Goal: Check status: Verify the current state of an ongoing process or item

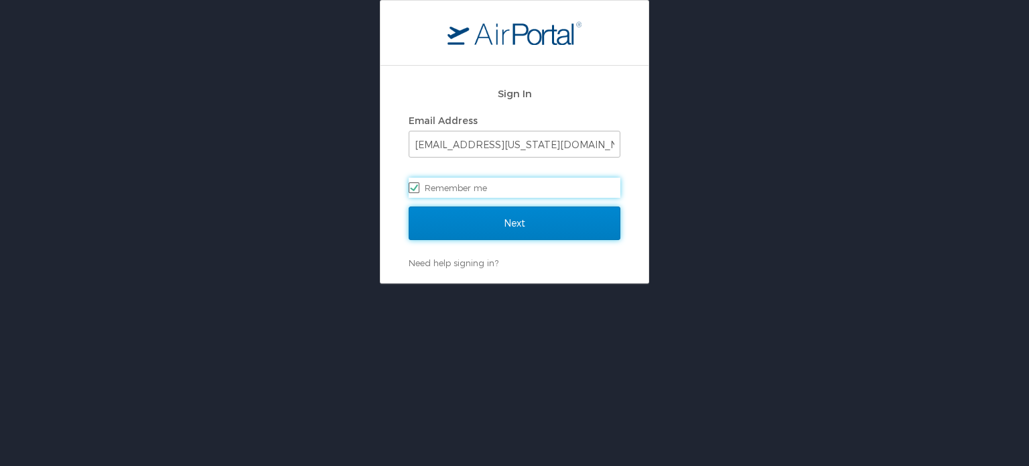
click at [529, 228] on input "Next" at bounding box center [515, 222] width 212 height 33
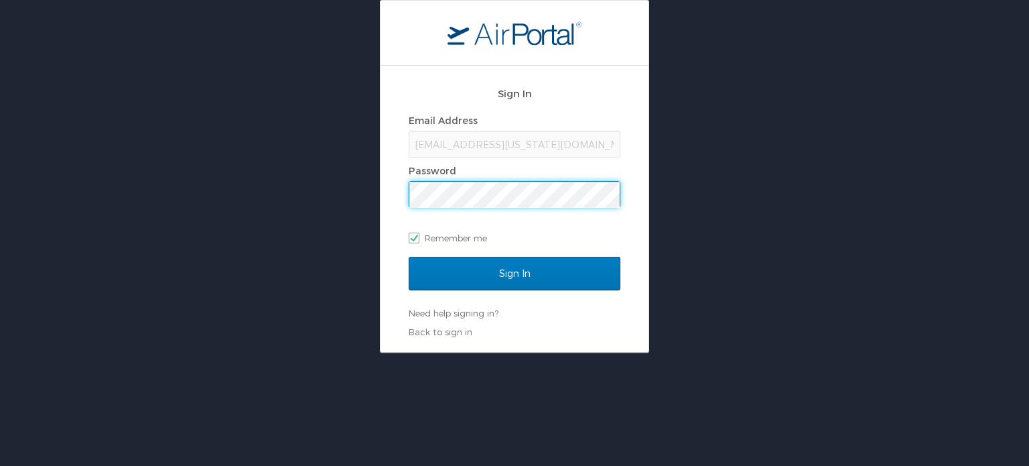
click at [409, 257] on input "Sign In" at bounding box center [515, 273] width 212 height 33
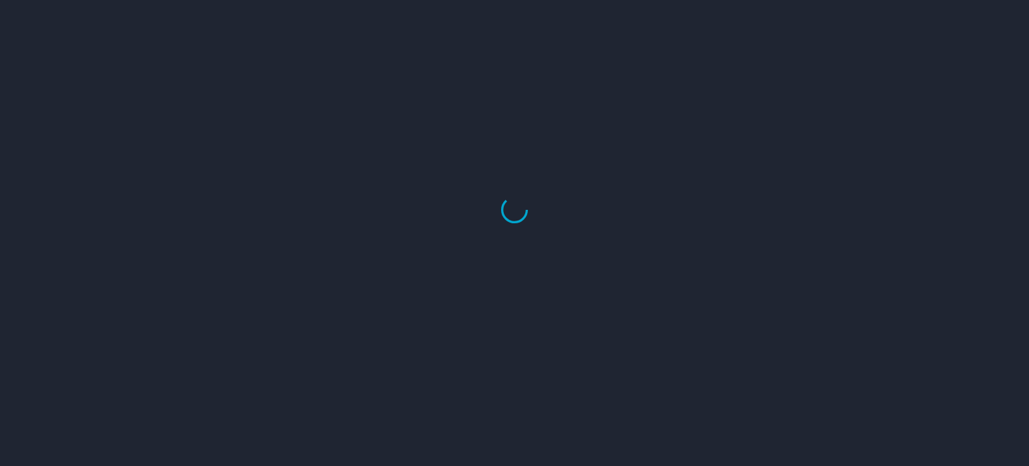
select select "US"
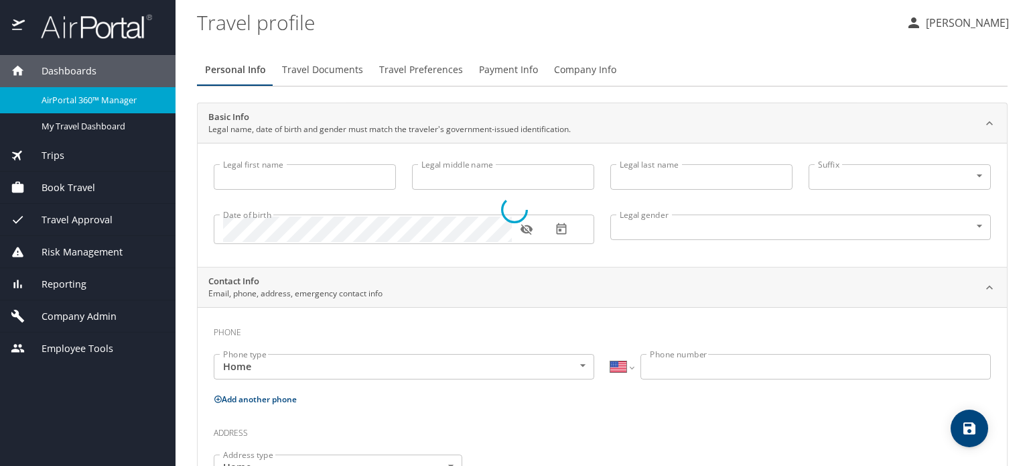
type input "Kelsea"
type input "E"
type input "Bolin"
type input "Female"
select select "US"
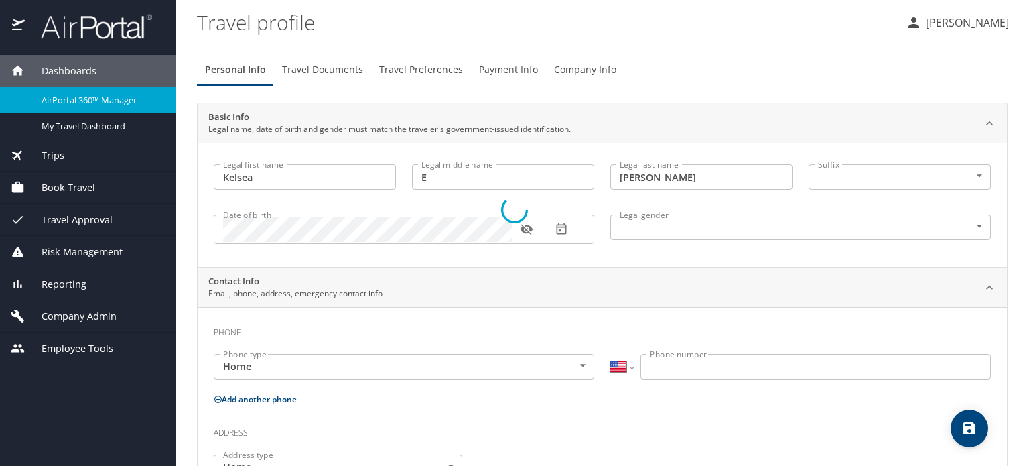
select select "US"
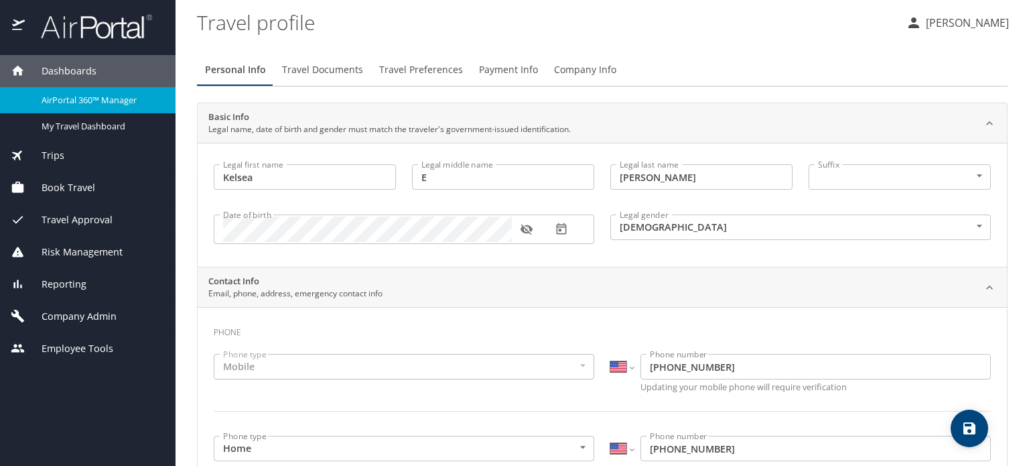
click at [60, 158] on span "Trips" at bounding box center [45, 155] width 40 height 15
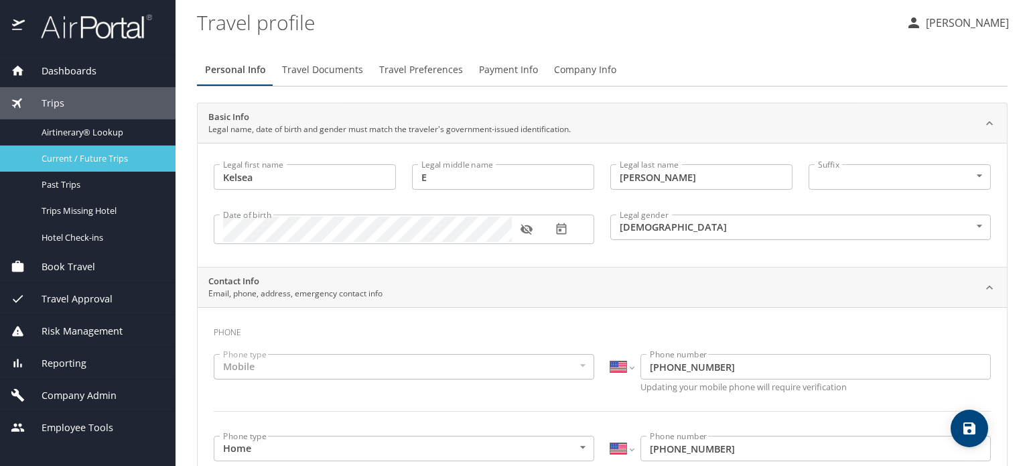
click at [64, 162] on span "Current / Future Trips" at bounding box center [101, 158] width 118 height 13
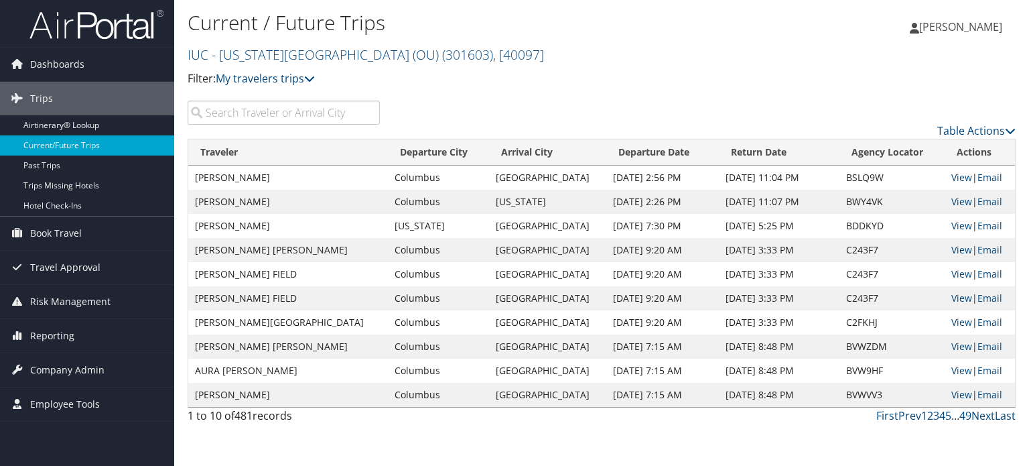
click at [320, 114] on input "search" at bounding box center [284, 112] width 192 height 24
paste input "Lucy Corin"
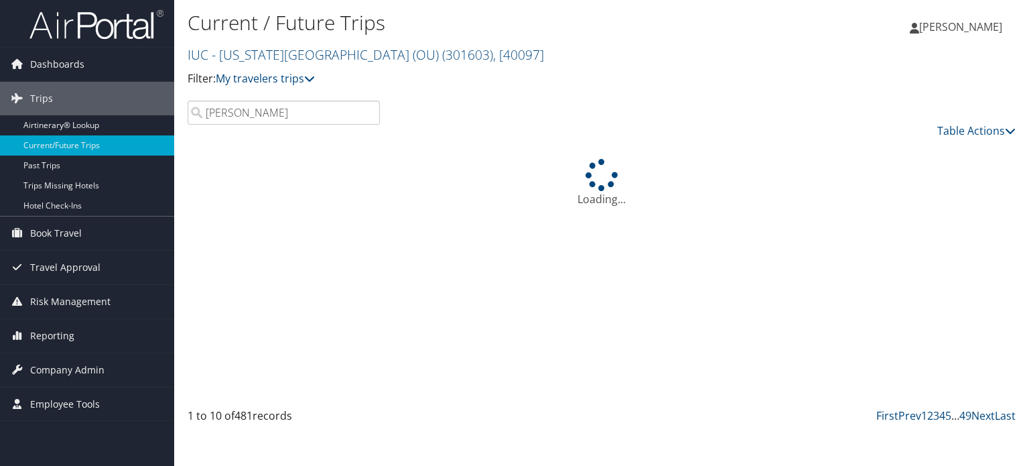
type input "Lucy Corin"
